Goal: Navigation & Orientation: Find specific page/section

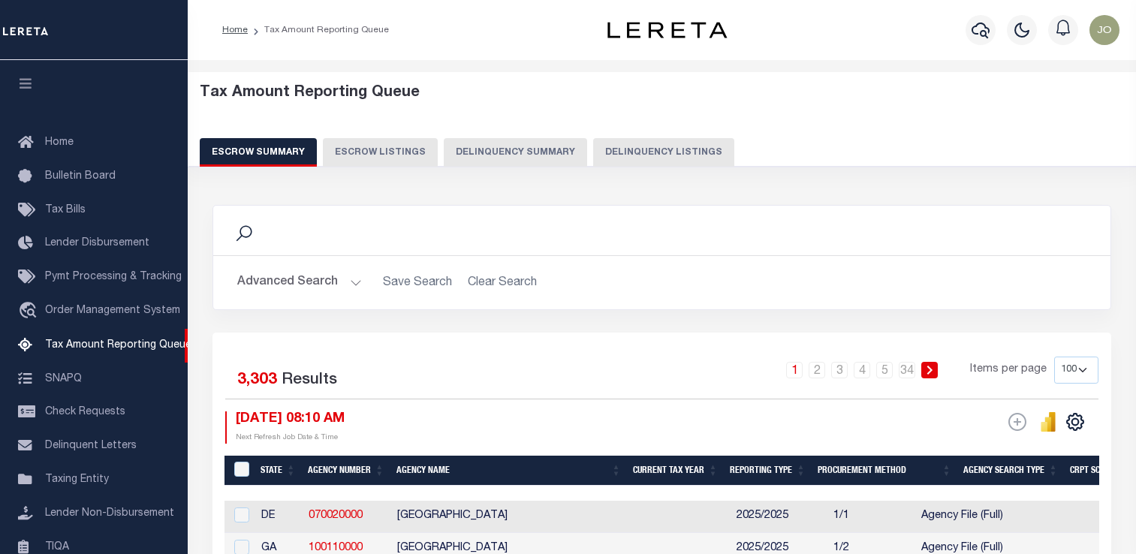
select select "100"
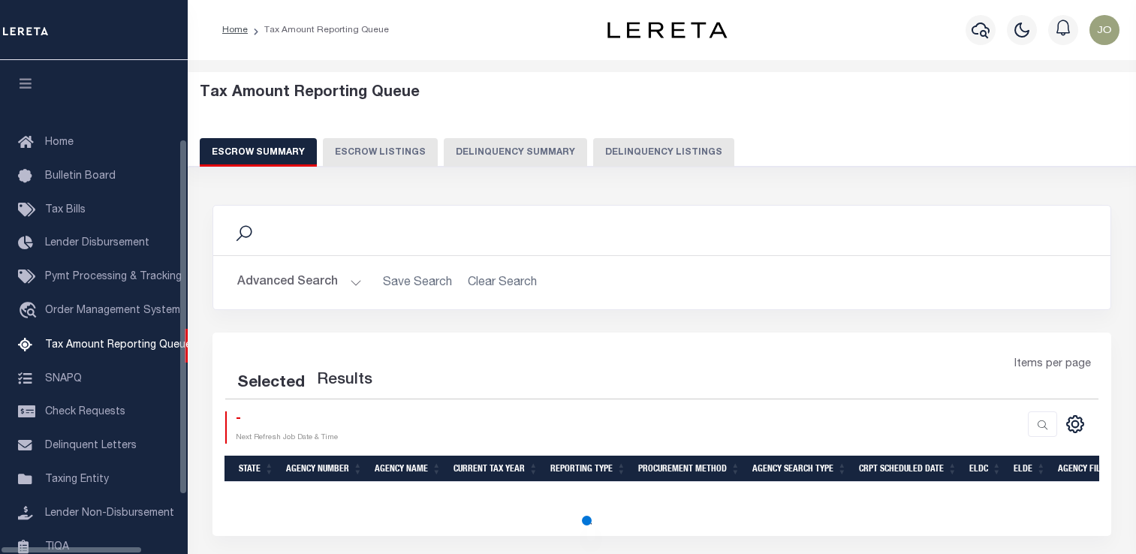
select select "100"
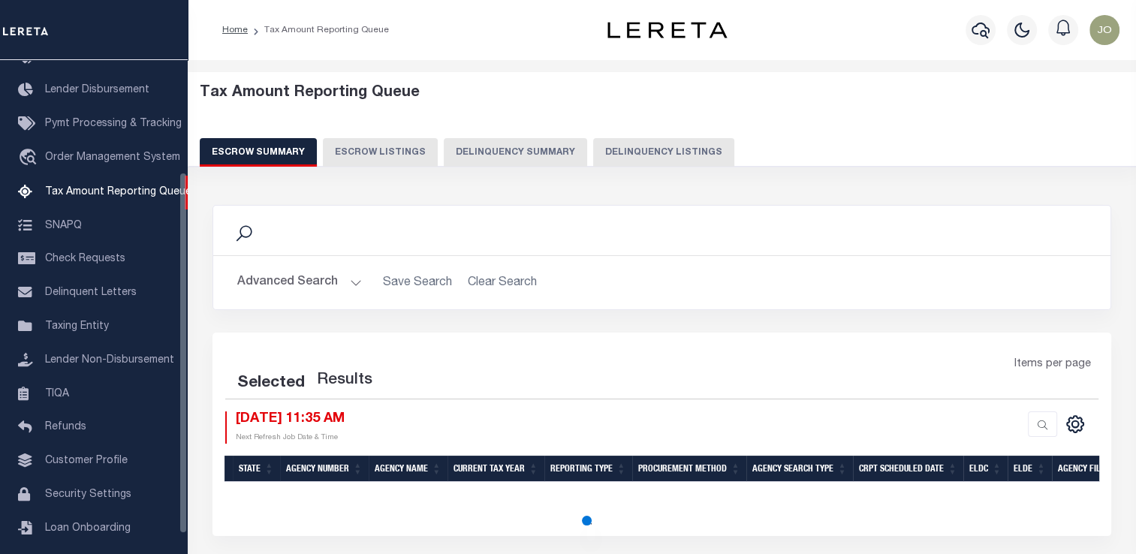
select select "100"
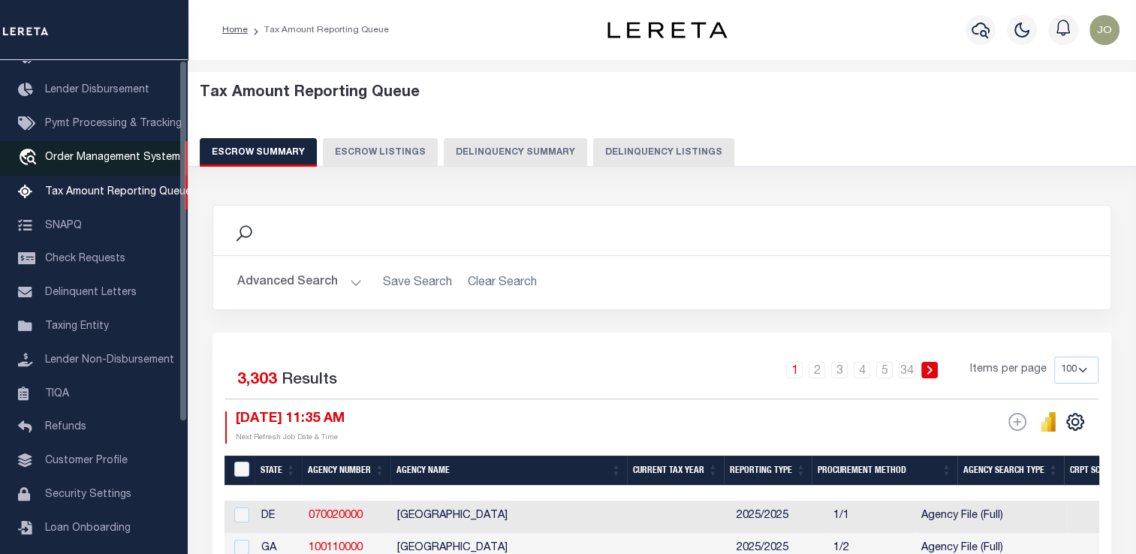
scroll to position [0, 0]
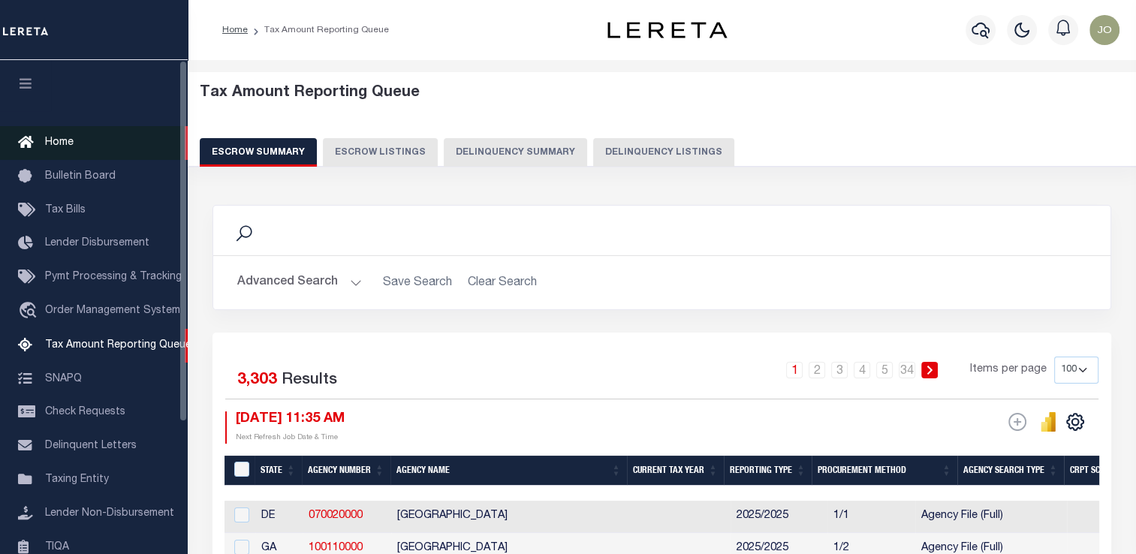
click at [102, 143] on link "Home" at bounding box center [94, 143] width 188 height 34
